Goal: Check status: Check status

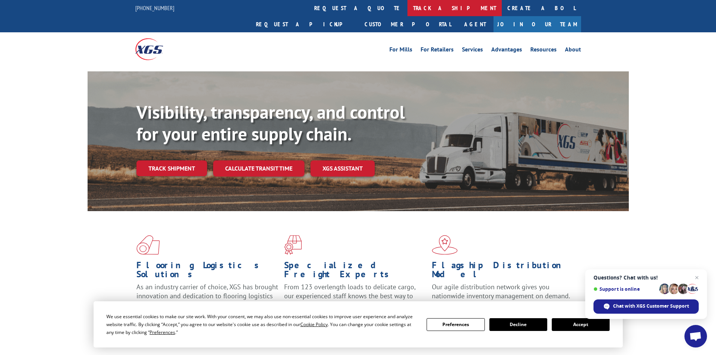
click at [407, 3] on link "track a shipment" at bounding box center [454, 8] width 94 height 16
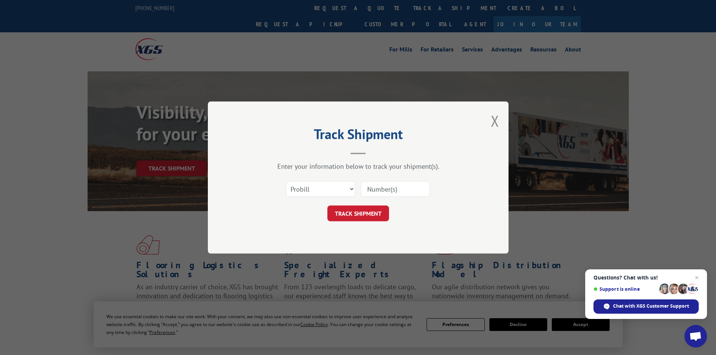
click at [386, 188] on input at bounding box center [395, 189] width 69 height 16
paste input "16920492"
type input "16920492"
click at [370, 210] on button "TRACK SHIPMENT" at bounding box center [358, 213] width 62 height 16
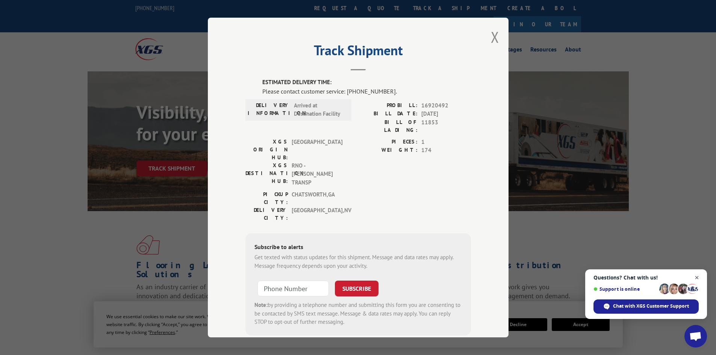
click at [697, 279] on span "Close chat" at bounding box center [696, 277] width 9 height 9
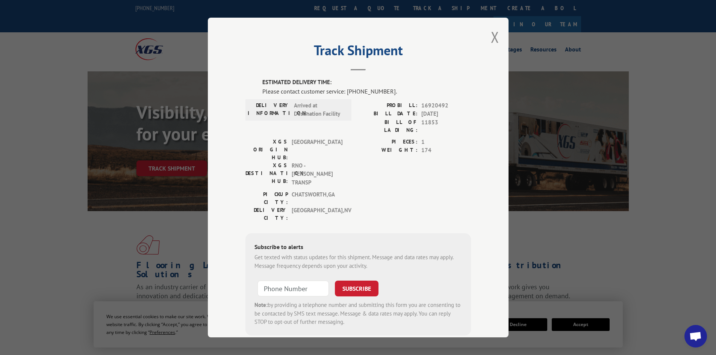
click at [371, 151] on div "PIECES: 1 WEIGHT: 174" at bounding box center [414, 164] width 113 height 53
click at [493, 38] on button "Close modal" at bounding box center [495, 37] width 8 height 20
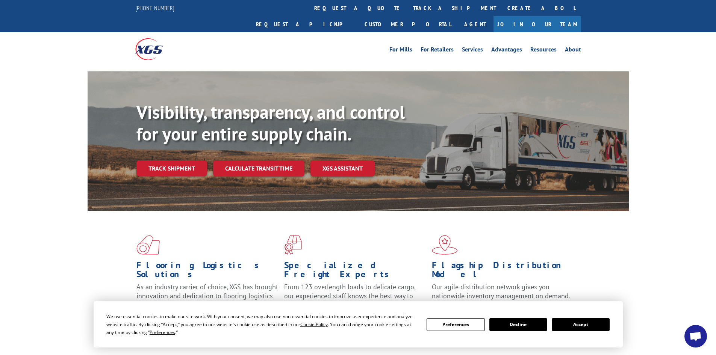
click at [576, 320] on button "Accept" at bounding box center [580, 324] width 58 height 13
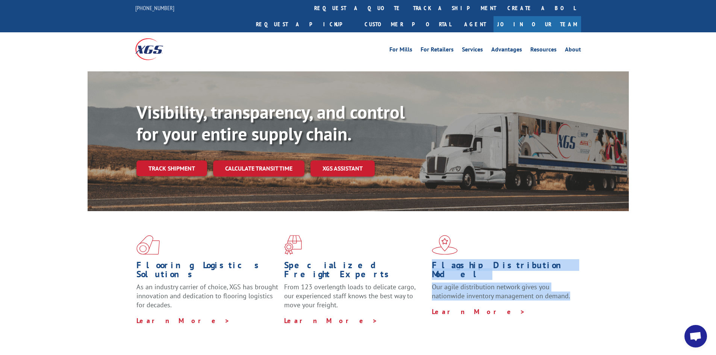
drag, startPoint x: 433, startPoint y: 250, endPoint x: 573, endPoint y: 277, distance: 142.6
click at [573, 277] on div "Flagship Distribution Model Our agile distribution network gives you nationwide…" at bounding box center [503, 288] width 142 height 55
click at [580, 270] on div "Flooring Logistics Solutions As an industry carrier of choice, XGS has brought …" at bounding box center [358, 280] width 541 height 138
